Goal: Find contact information: Find contact information

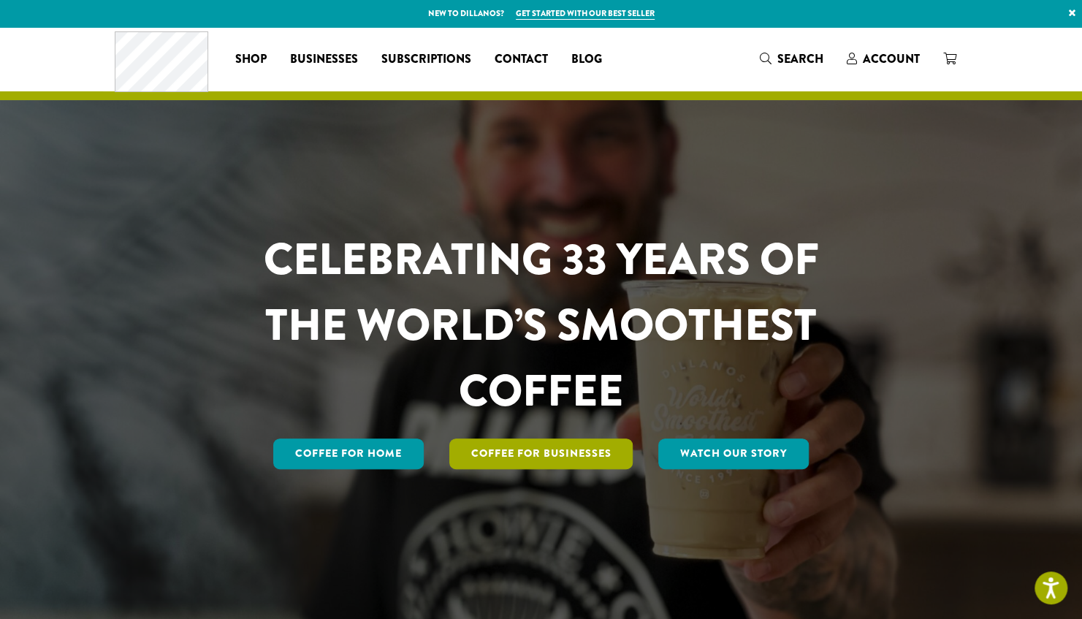
click at [543, 458] on link "Coffee For Businesses" at bounding box center [541, 454] width 184 height 31
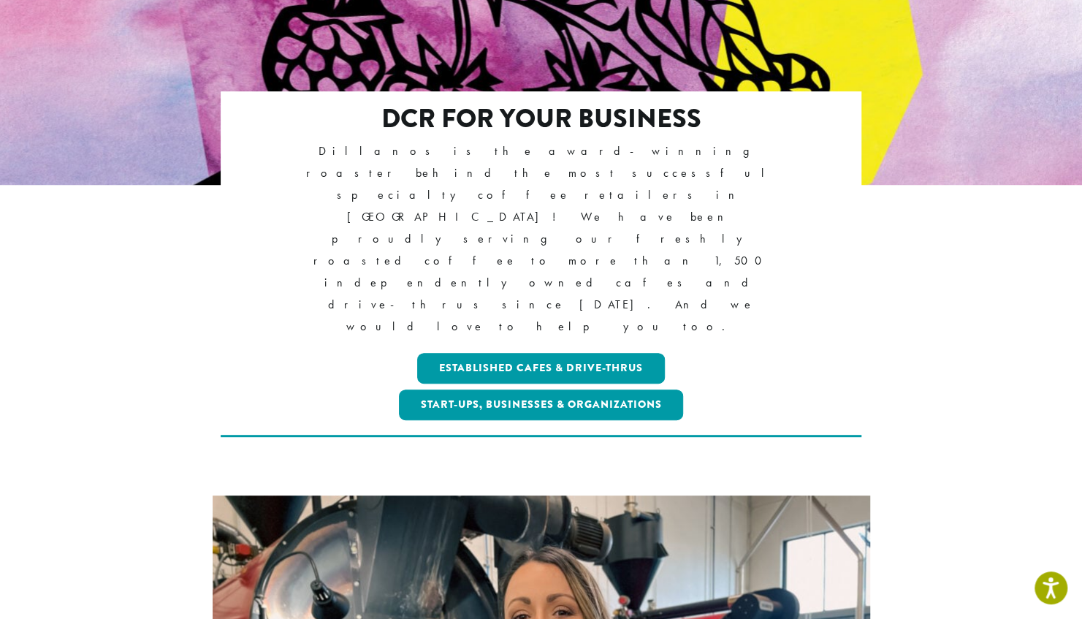
scroll to position [235, 0]
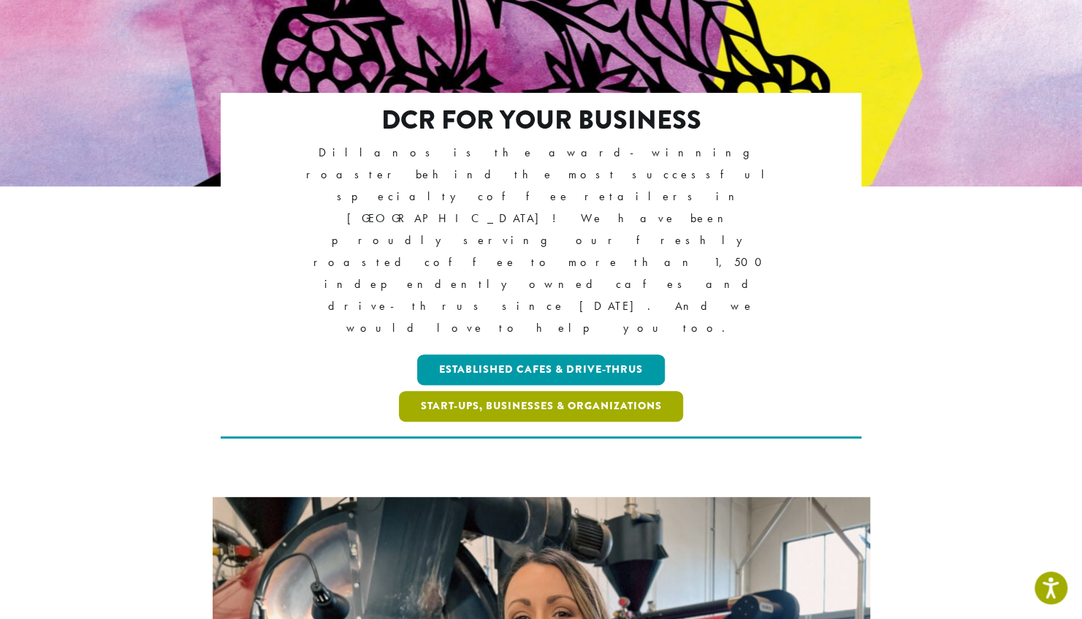
click at [400, 391] on link "Start-ups, Businesses & Organizations" at bounding box center [541, 406] width 285 height 31
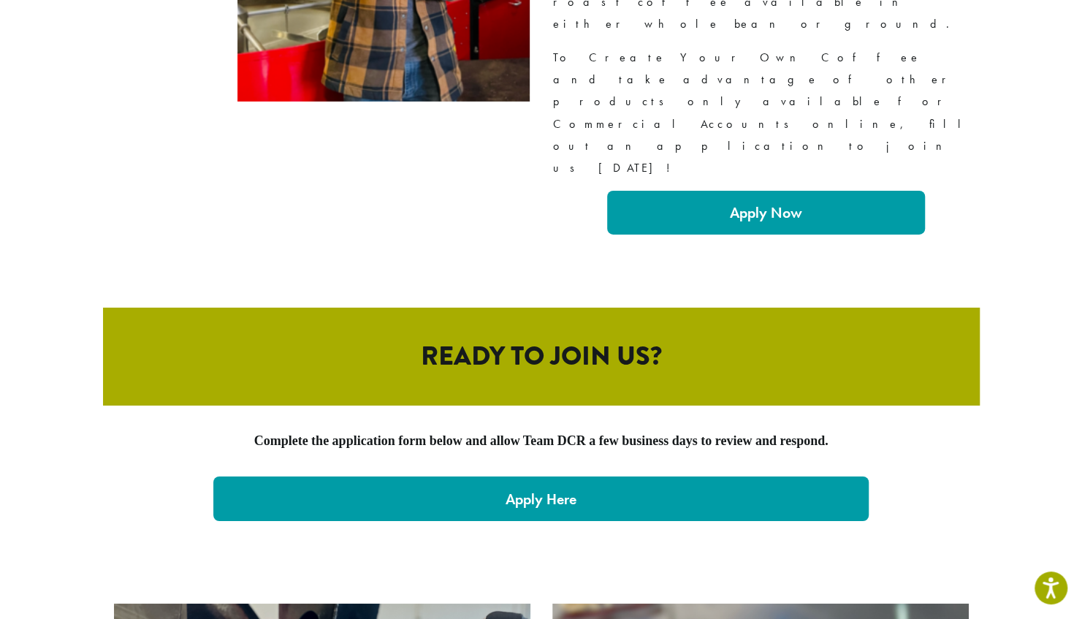
scroll to position [3126, 0]
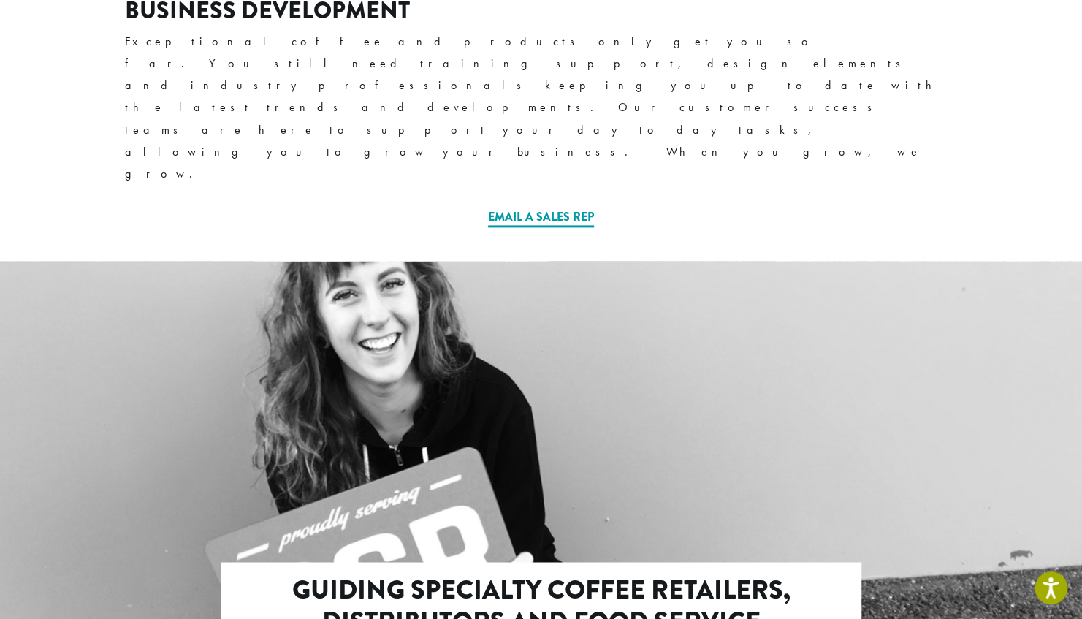
scroll to position [1174, 0]
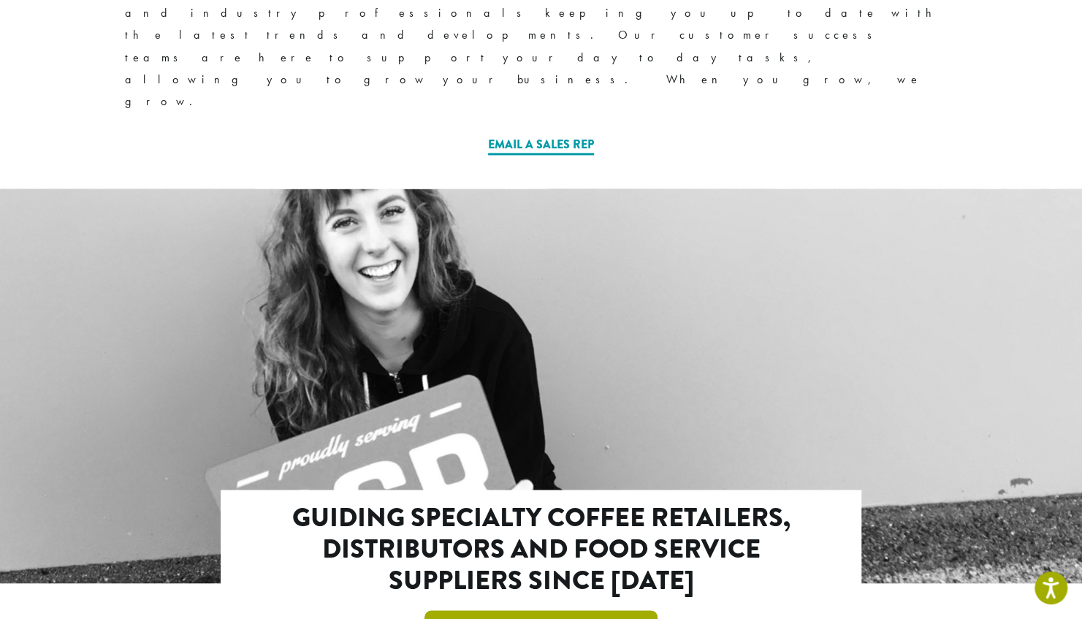
click at [576, 610] on link "Email For Wholesale Services" at bounding box center [541, 625] width 233 height 31
